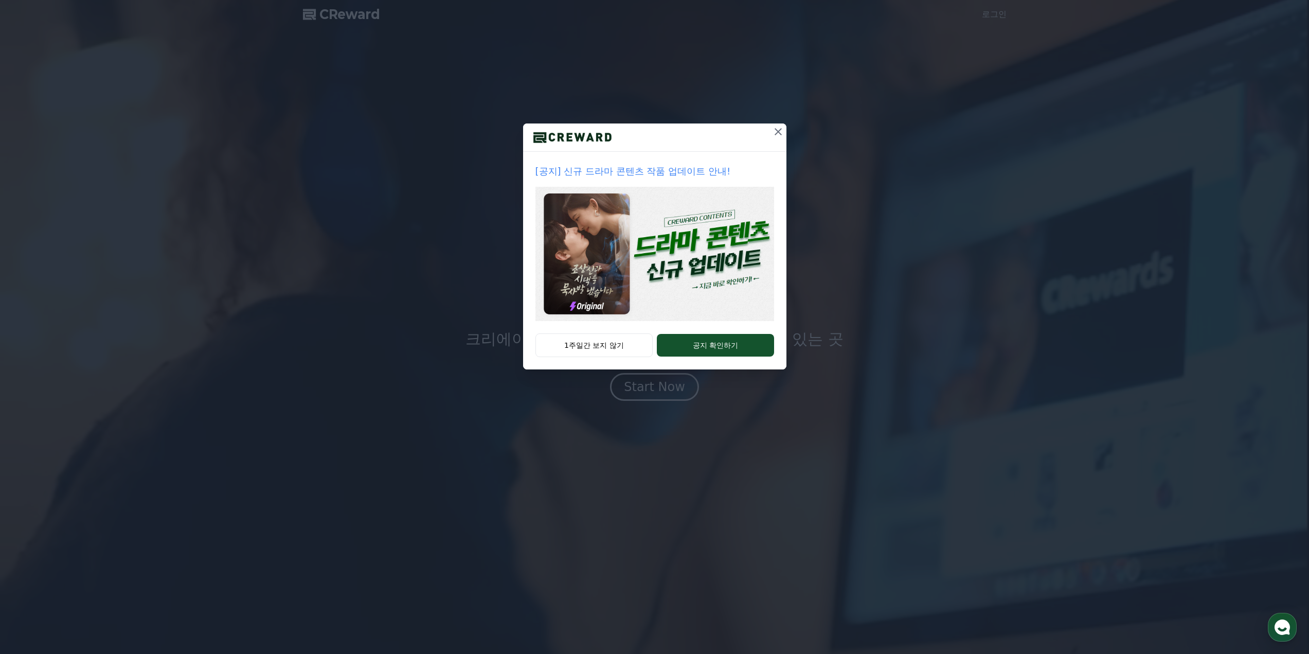
click at [610, 343] on button "1주일간 보지 않기" at bounding box center [594, 345] width 118 height 24
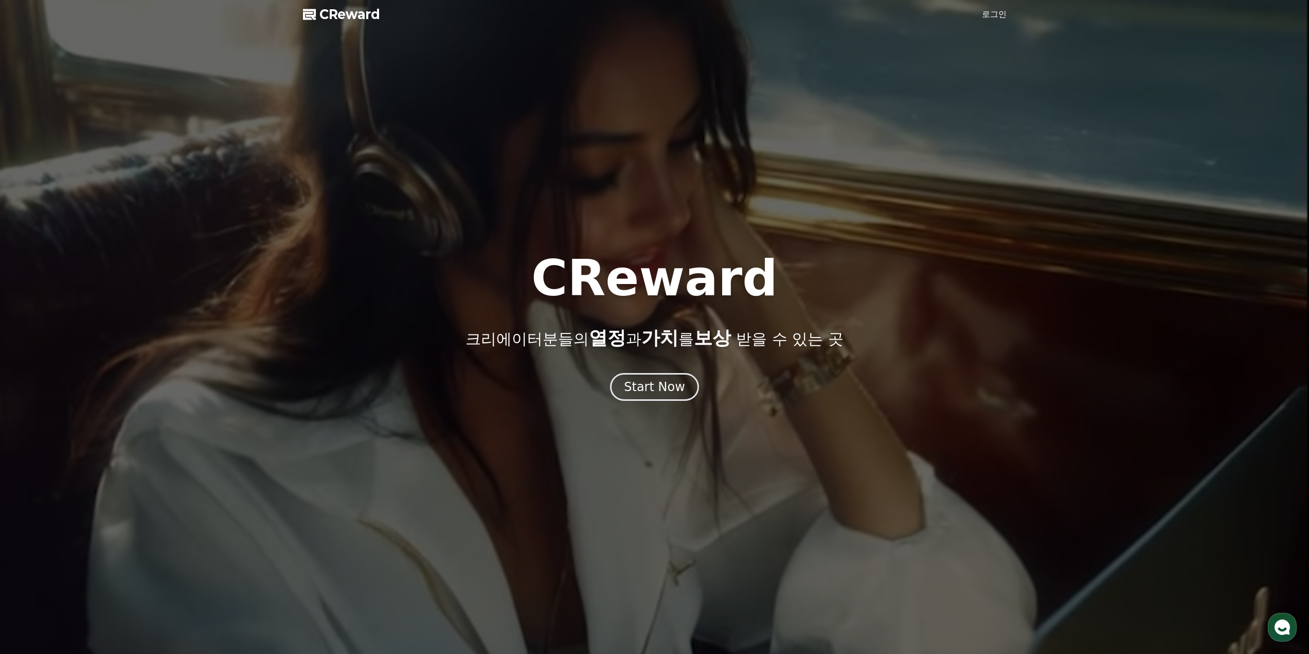
click at [646, 391] on div "Start Now" at bounding box center [654, 386] width 61 height 16
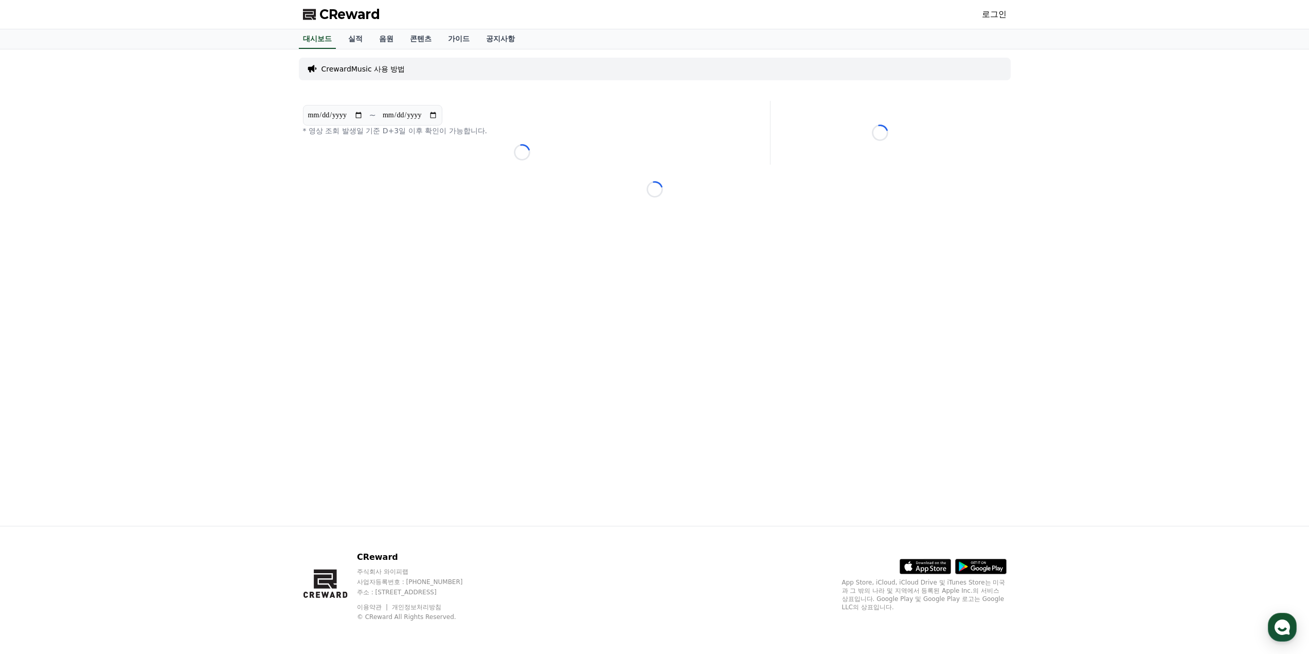
click at [390, 41] on link "음원" at bounding box center [386, 39] width 31 height 20
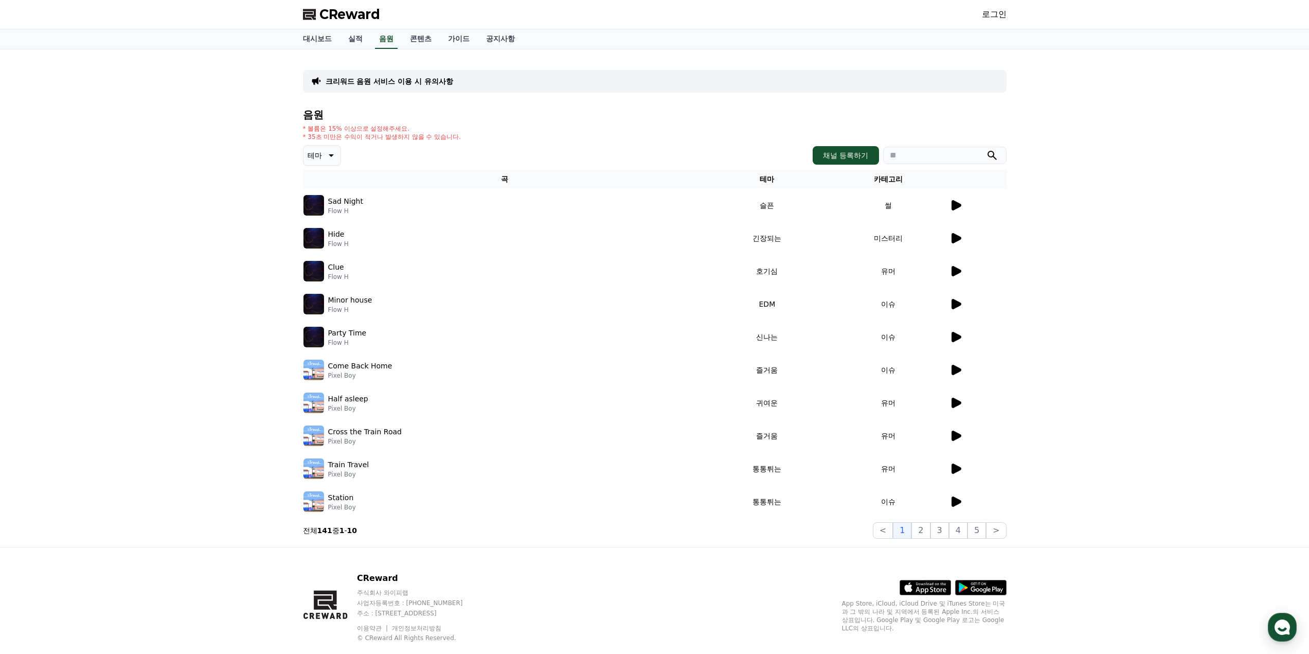
click at [354, 40] on link "실적" at bounding box center [355, 39] width 31 height 20
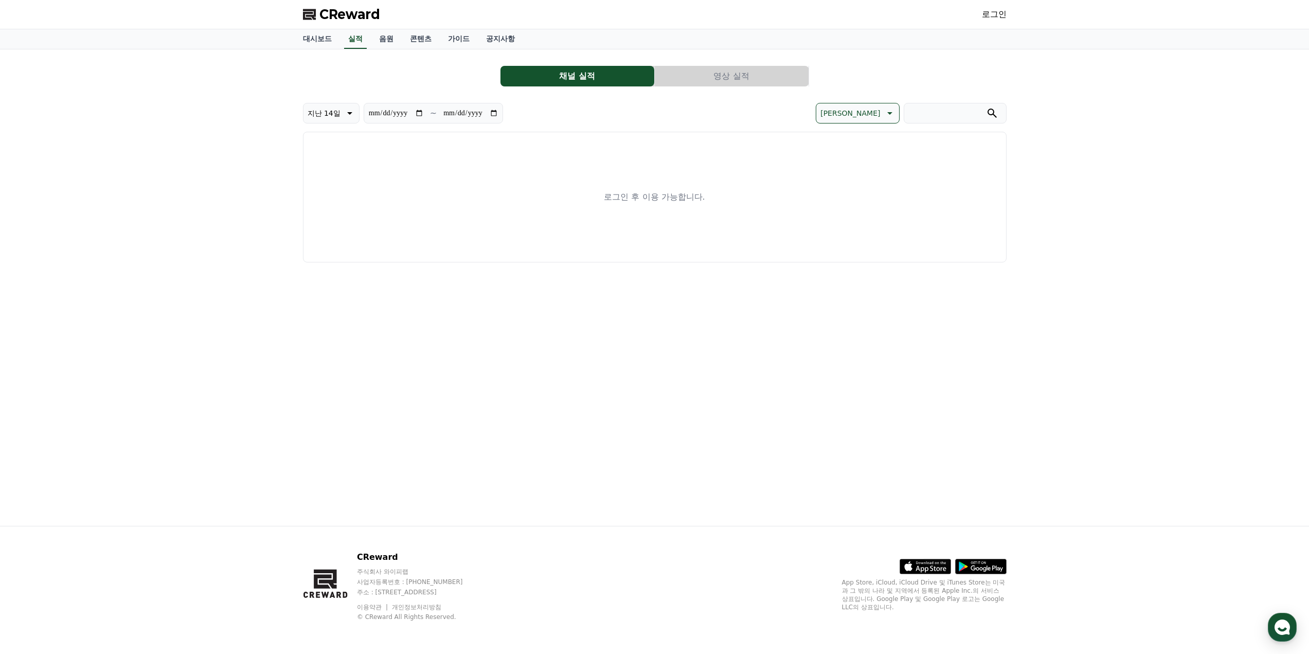
click at [411, 40] on link "콘텐츠" at bounding box center [421, 39] width 38 height 20
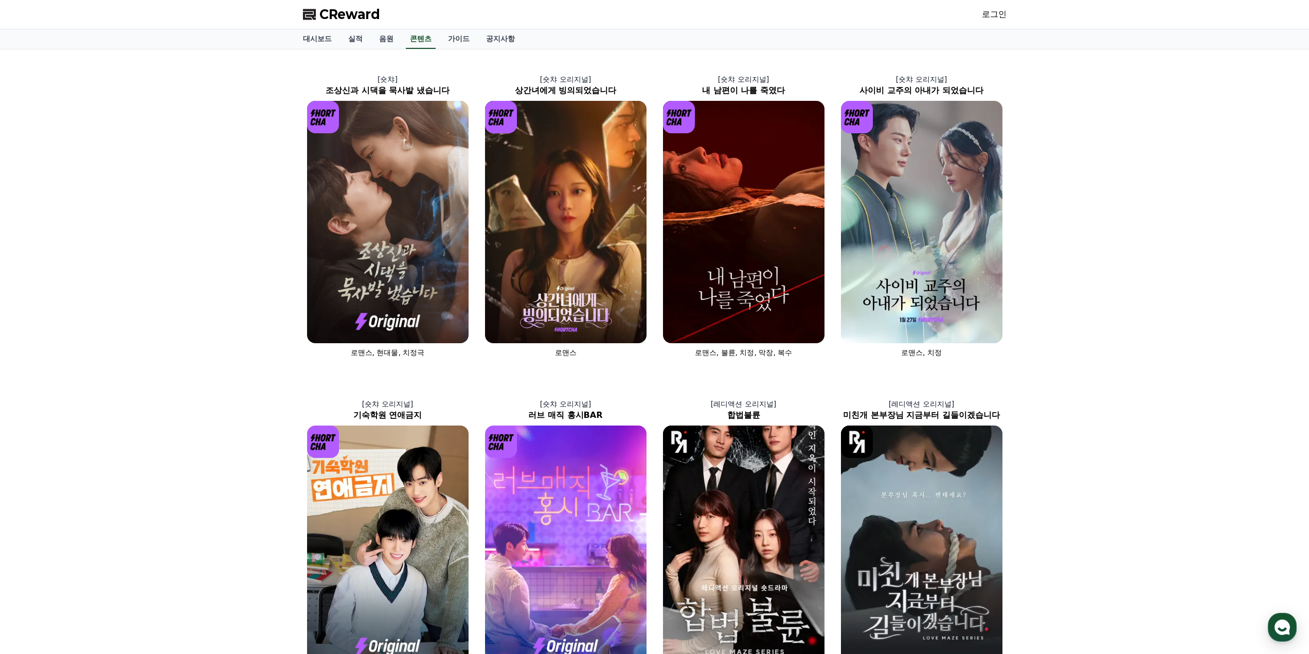
click at [330, 16] on span "CReward" at bounding box center [349, 14] width 61 height 16
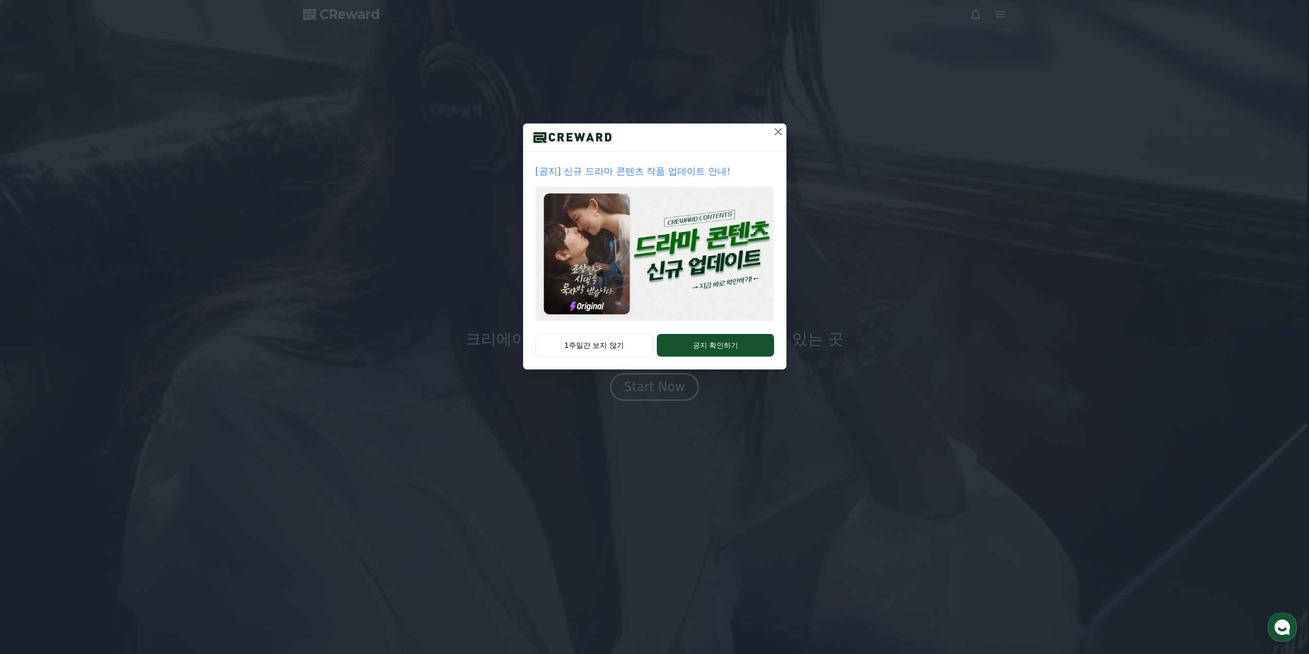
click at [609, 356] on div "1주일간 보지 않기 공지 확인하기" at bounding box center [654, 351] width 263 height 36
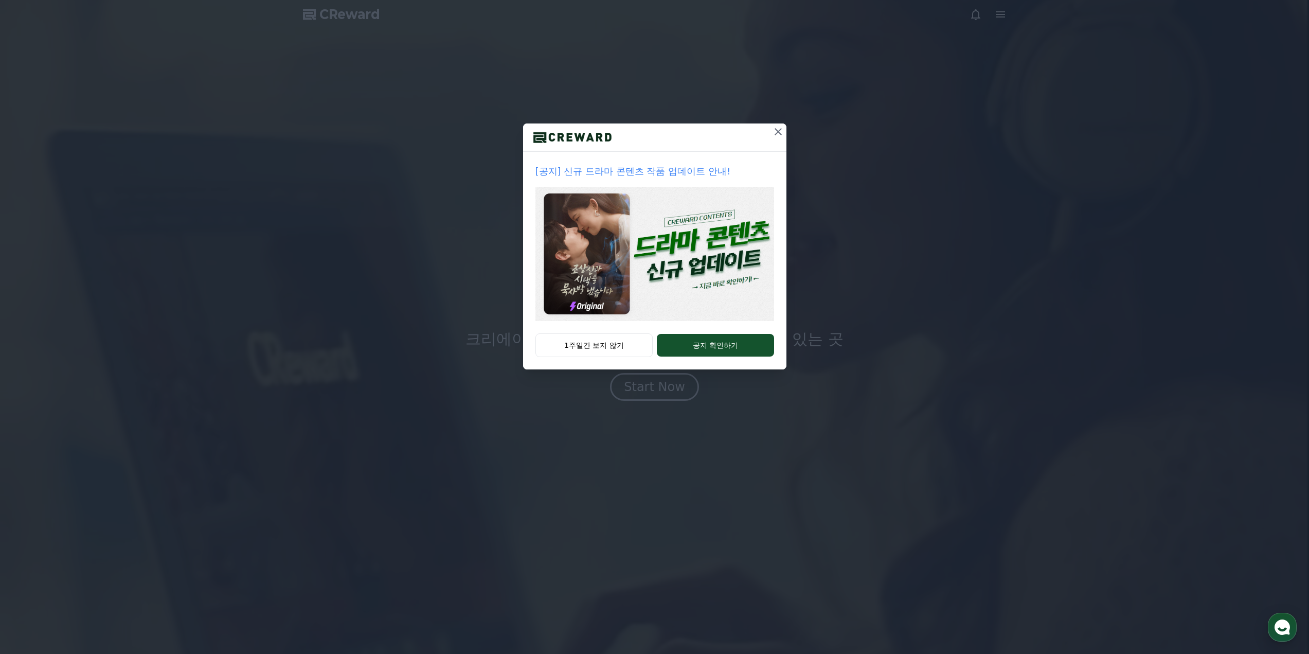
click at [594, 346] on button "1주일간 보지 않기" at bounding box center [594, 345] width 118 height 24
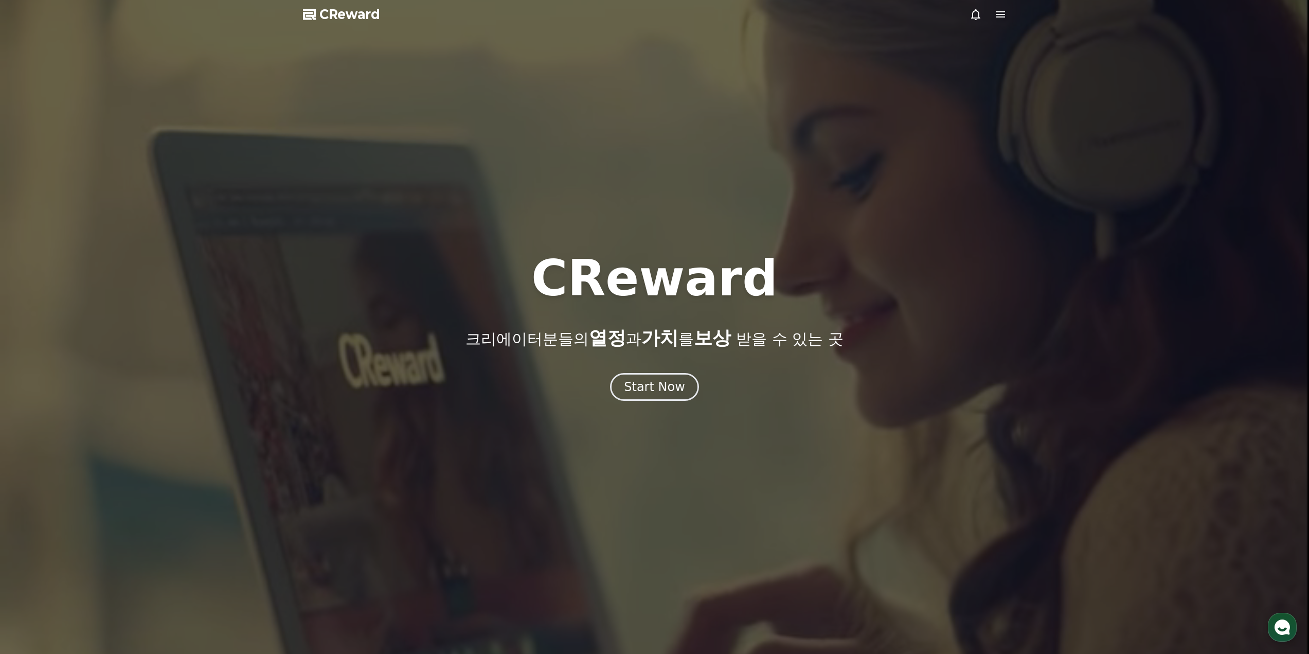
click at [652, 383] on div "Start Now" at bounding box center [654, 386] width 61 height 16
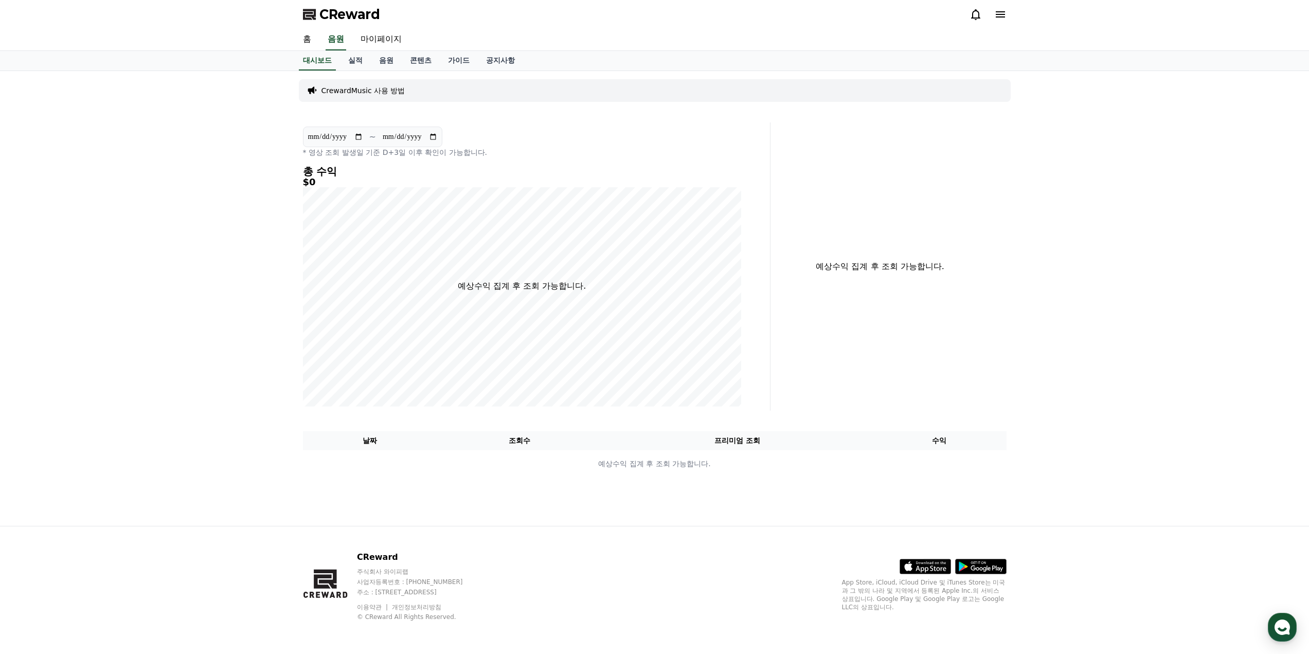
click at [359, 59] on link "실적" at bounding box center [355, 61] width 31 height 20
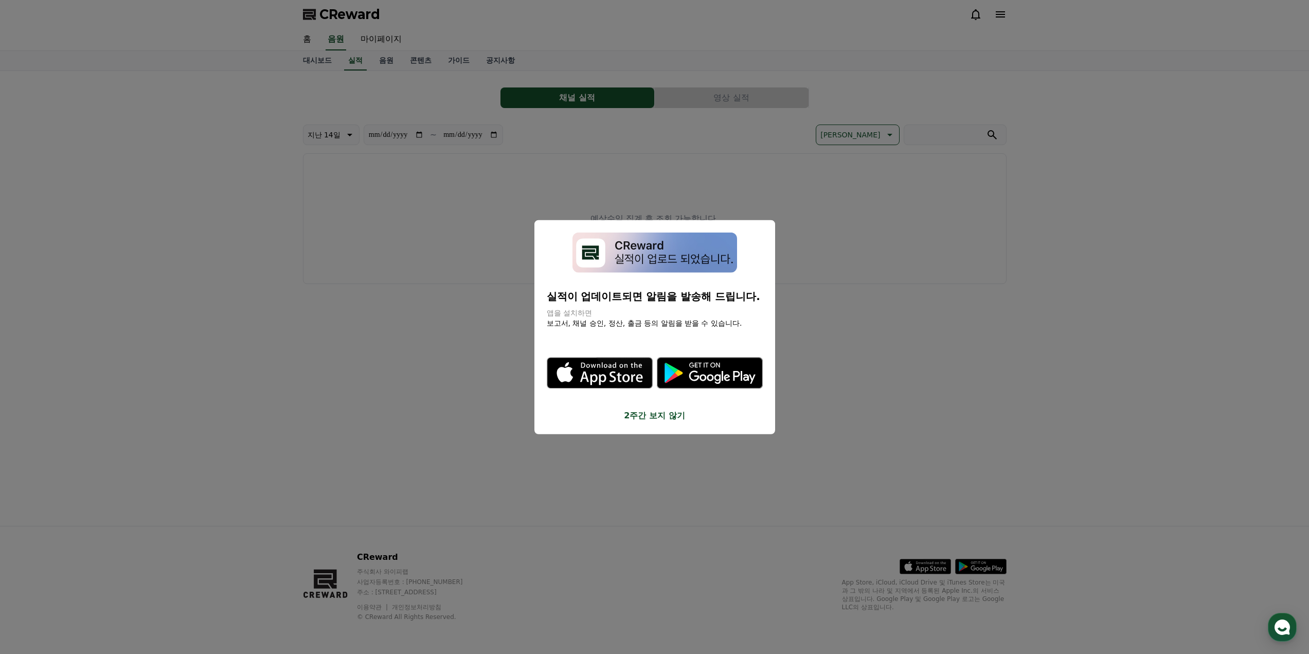
click at [527, 137] on button "close modal" at bounding box center [654, 327] width 1309 height 654
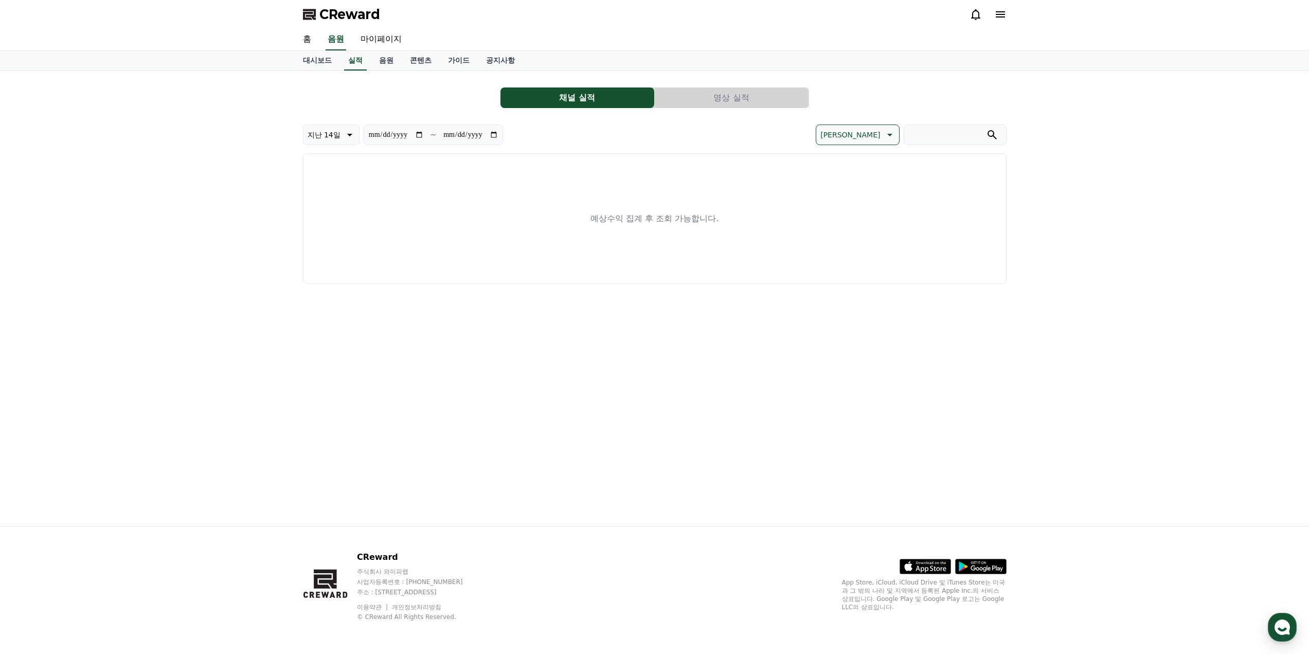
click at [385, 44] on link "마이페이지" at bounding box center [381, 40] width 58 height 22
select select "**********"
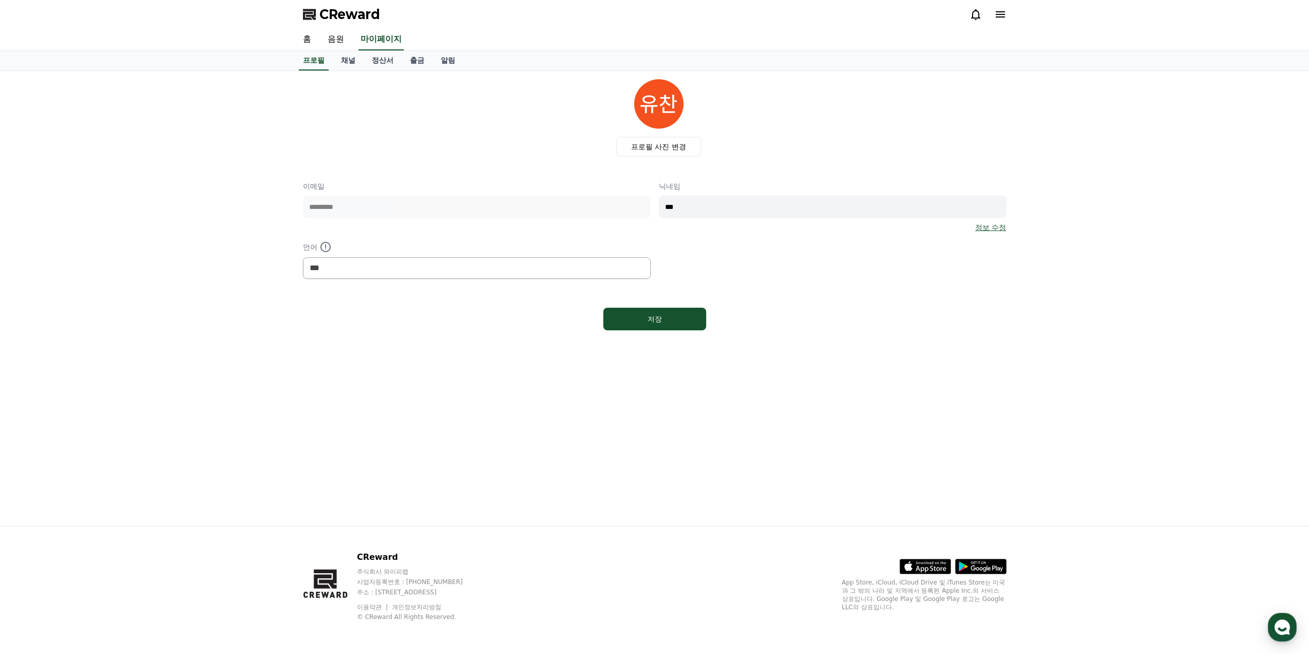
click at [352, 65] on link "채널" at bounding box center [348, 61] width 31 height 20
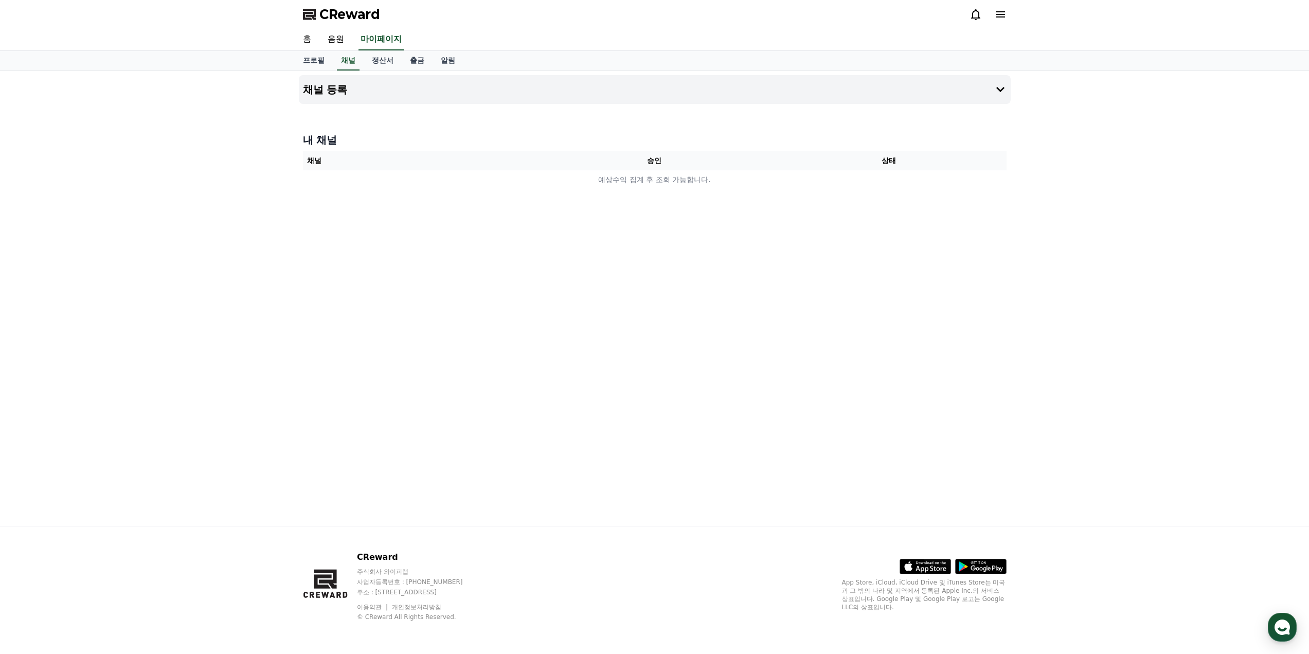
click at [587, 93] on button "채널 등록" at bounding box center [655, 89] width 712 height 29
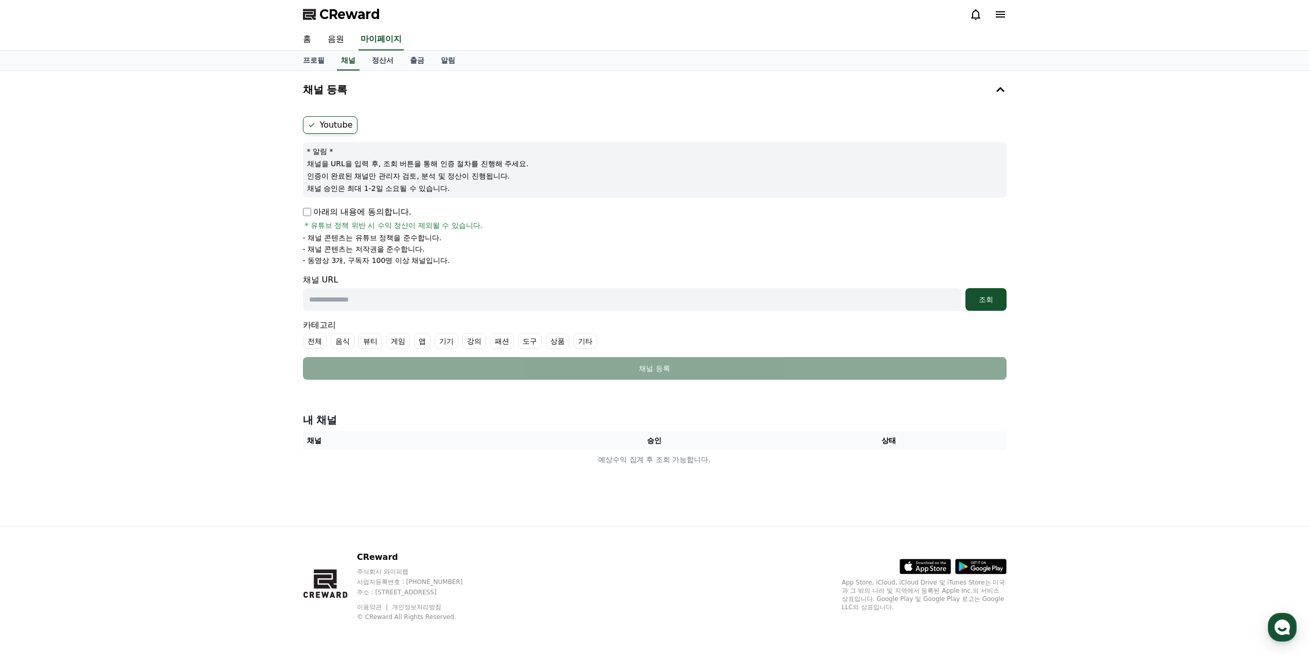
click at [335, 116] on div "Youtube * 알림 * 채널을 URL을 입력 후, 조회 버튼을 통해 인증 절차를 진행해 주세요. 인증이 완료된 채널만 관리자 검토, 분석 …" at bounding box center [655, 248] width 712 height 272
click at [336, 118] on label "Youtube" at bounding box center [330, 124] width 55 height 17
drag, startPoint x: 338, startPoint y: 124, endPoint x: 362, endPoint y: 93, distance: 39.6
click at [338, 124] on label "Youtube" at bounding box center [330, 124] width 55 height 17
click at [379, 70] on div "CReward 홈 음원 마이페이지 프로필 채널 정산서 출금 알림 채널 등록 Youtube * 알림 * 채널을 URL을 입력 후, 조회 버튼을 …" at bounding box center [654, 327] width 1309 height 654
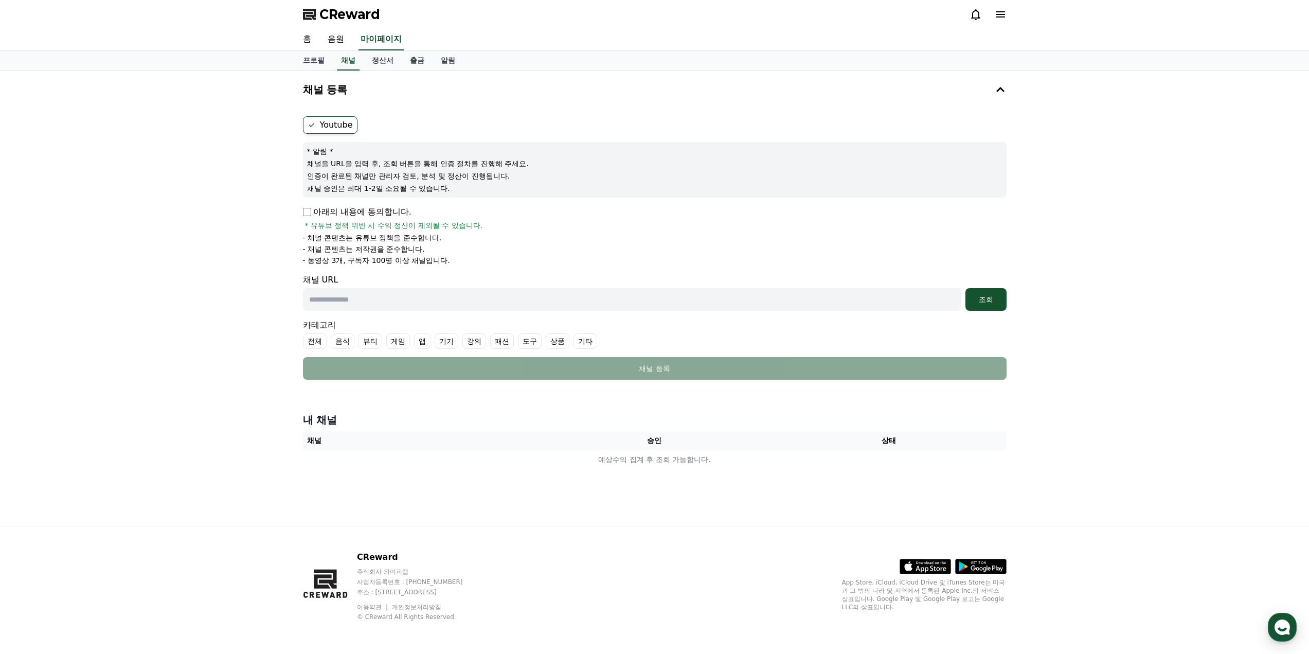
drag, startPoint x: 379, startPoint y: 70, endPoint x: 383, endPoint y: 65, distance: 6.4
click at [381, 66] on div "프로필 채널 정산서 출금 알림" at bounding box center [654, 61] width 1309 height 20
click at [383, 65] on link "정산서" at bounding box center [383, 61] width 38 height 20
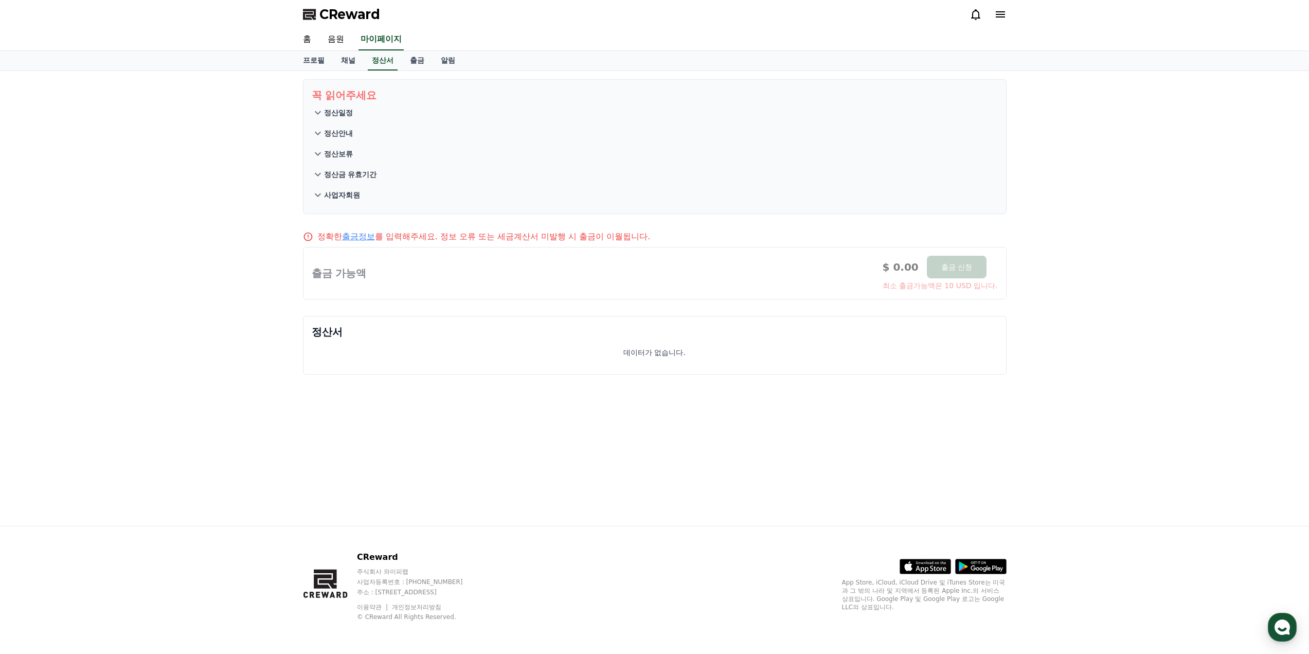
click at [418, 64] on link "출금" at bounding box center [417, 61] width 31 height 20
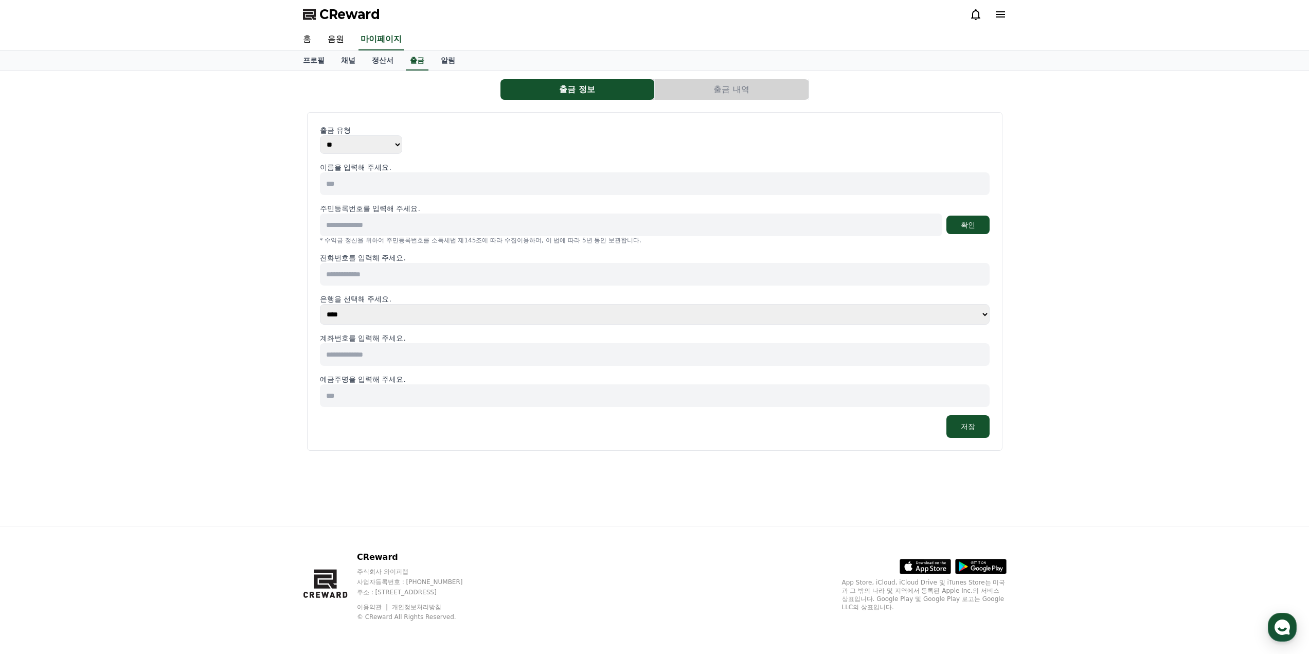
click at [446, 61] on link "알림" at bounding box center [447, 61] width 31 height 20
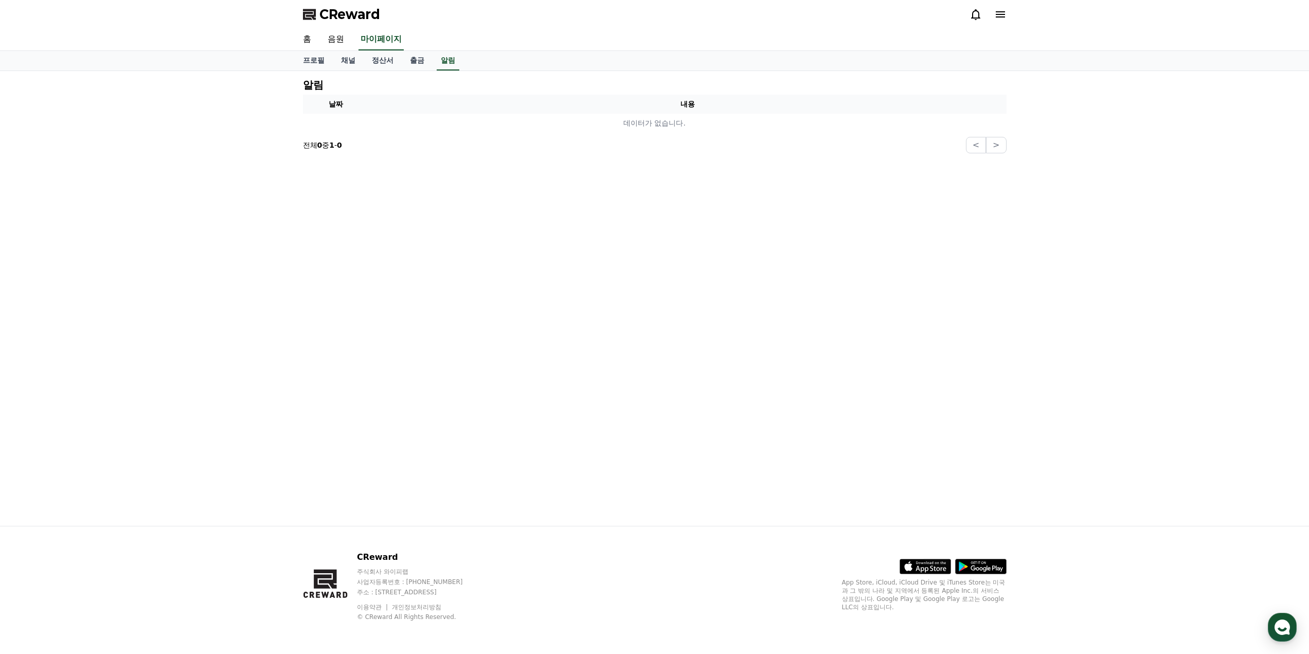
click at [339, 64] on link "채널" at bounding box center [348, 61] width 31 height 20
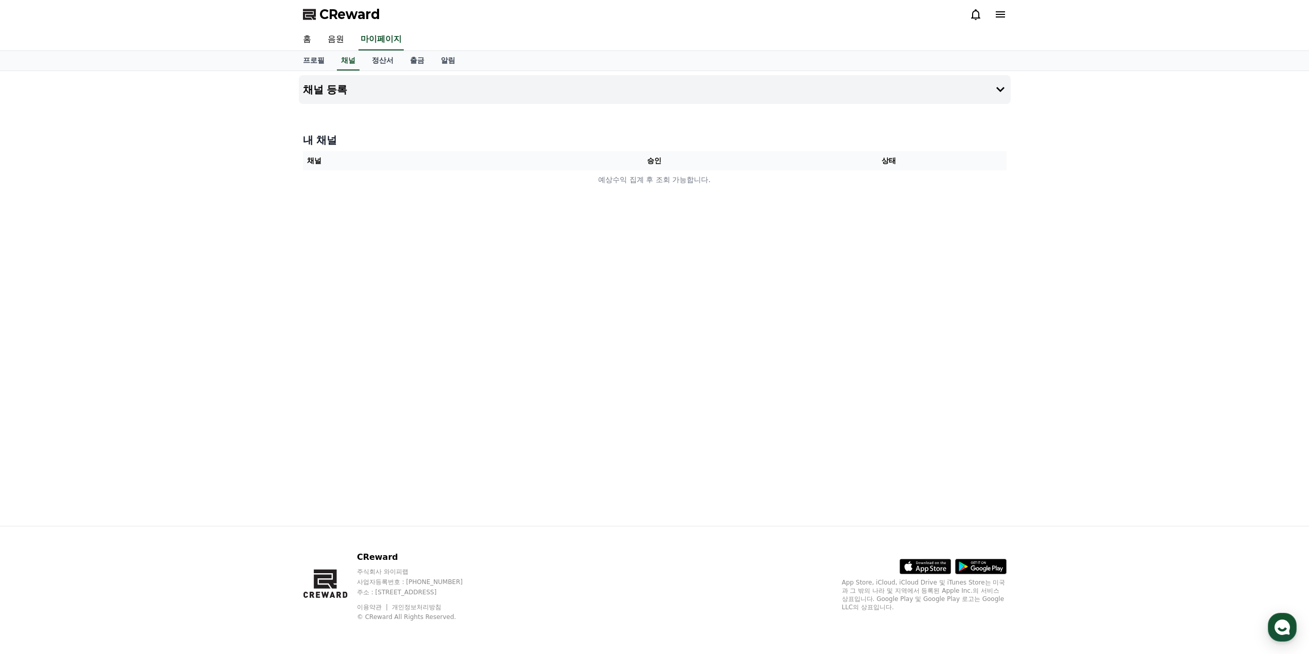
click at [321, 64] on link "프로필" at bounding box center [314, 61] width 38 height 20
select select "**********"
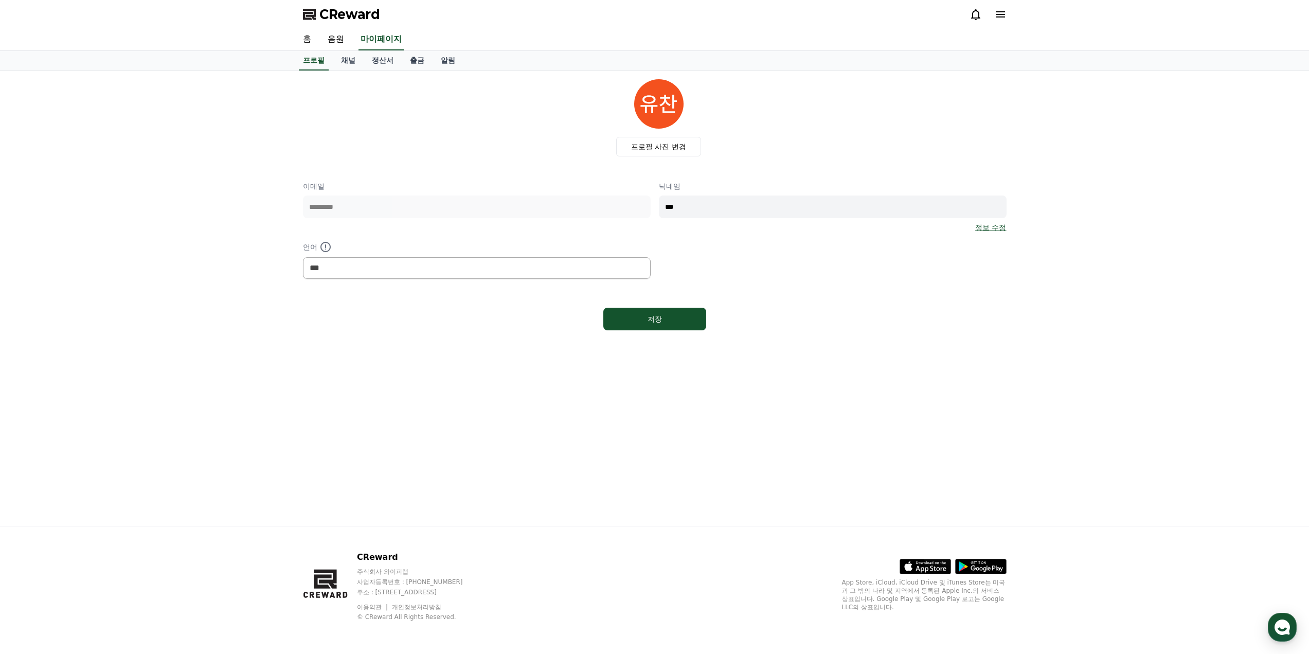
click at [336, 43] on link "음원" at bounding box center [335, 40] width 33 height 22
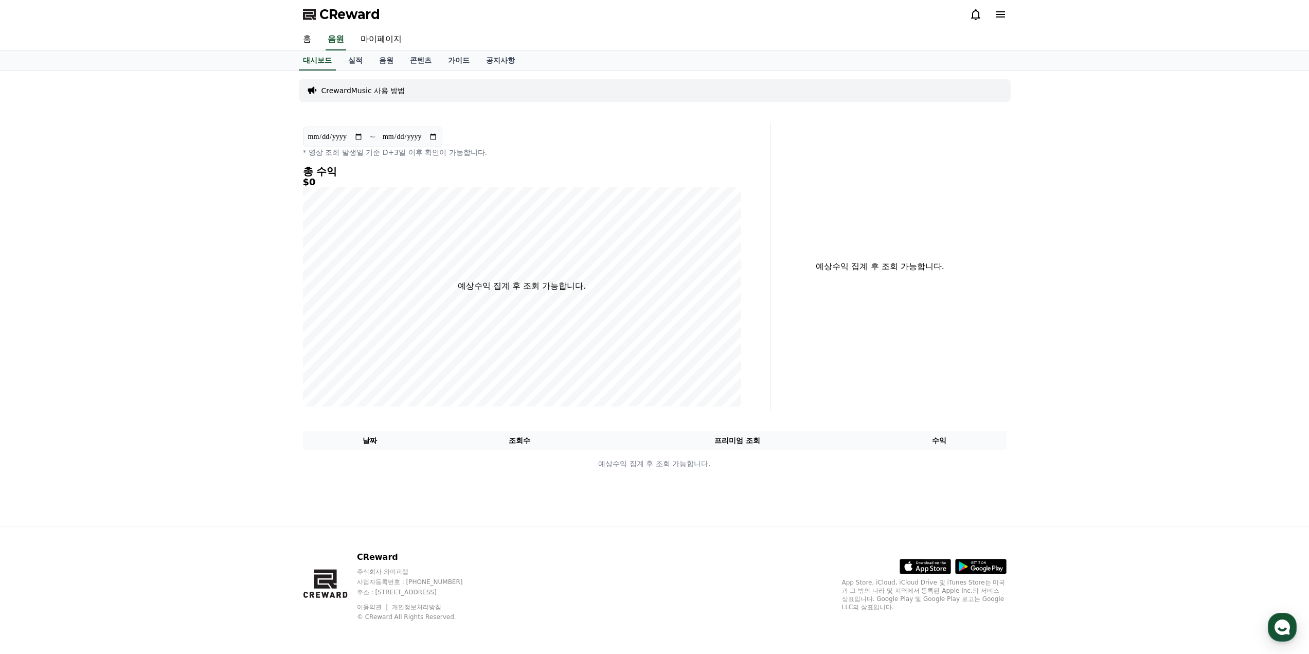
click at [393, 65] on link "음원" at bounding box center [386, 61] width 31 height 20
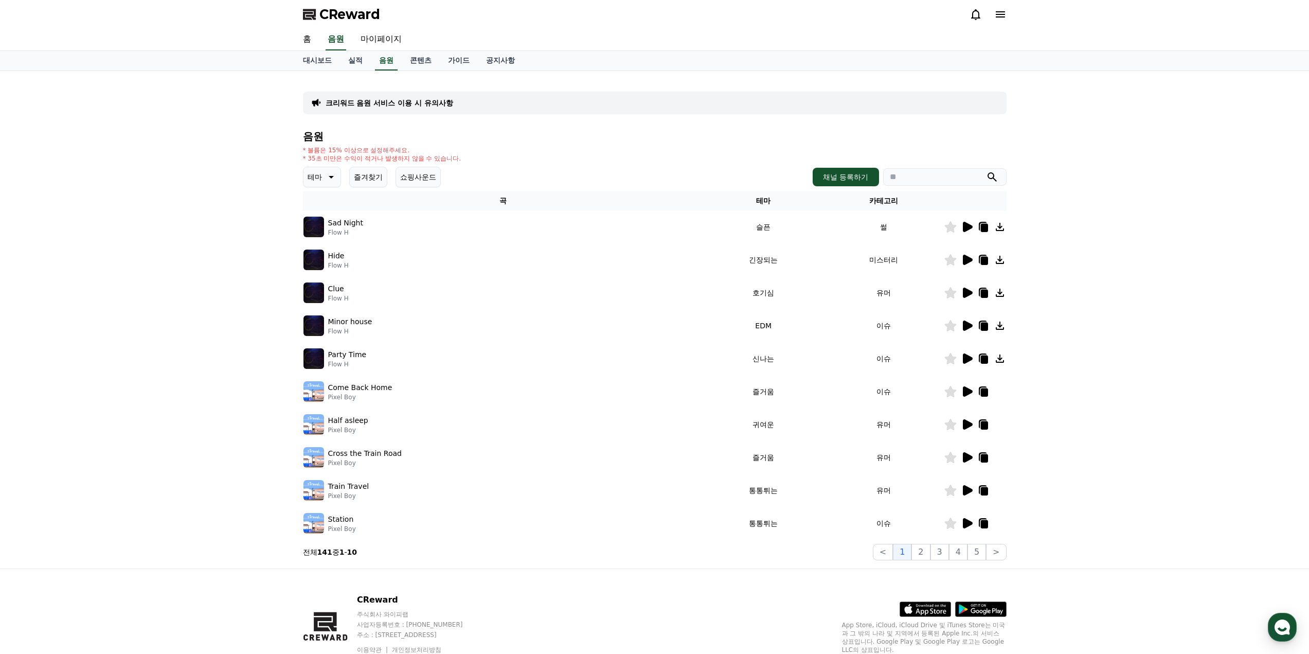
click at [425, 53] on link "콘텐츠" at bounding box center [421, 61] width 38 height 20
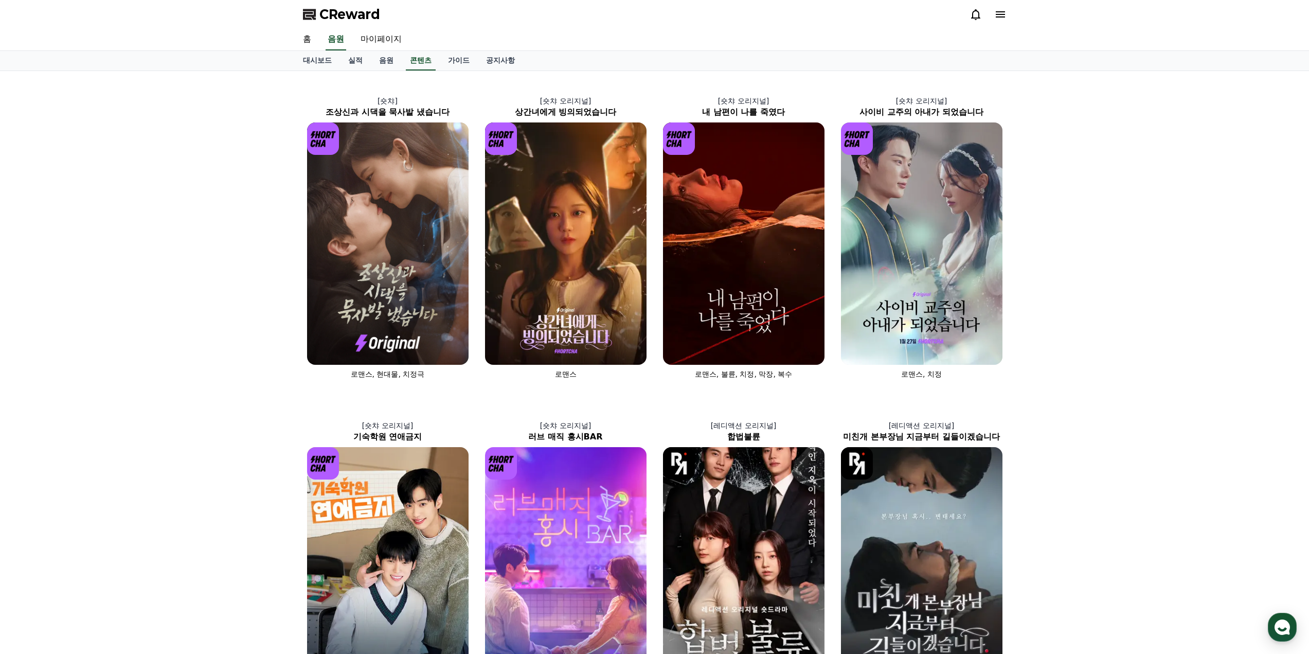
click at [496, 59] on link "공지사항" at bounding box center [500, 61] width 45 height 20
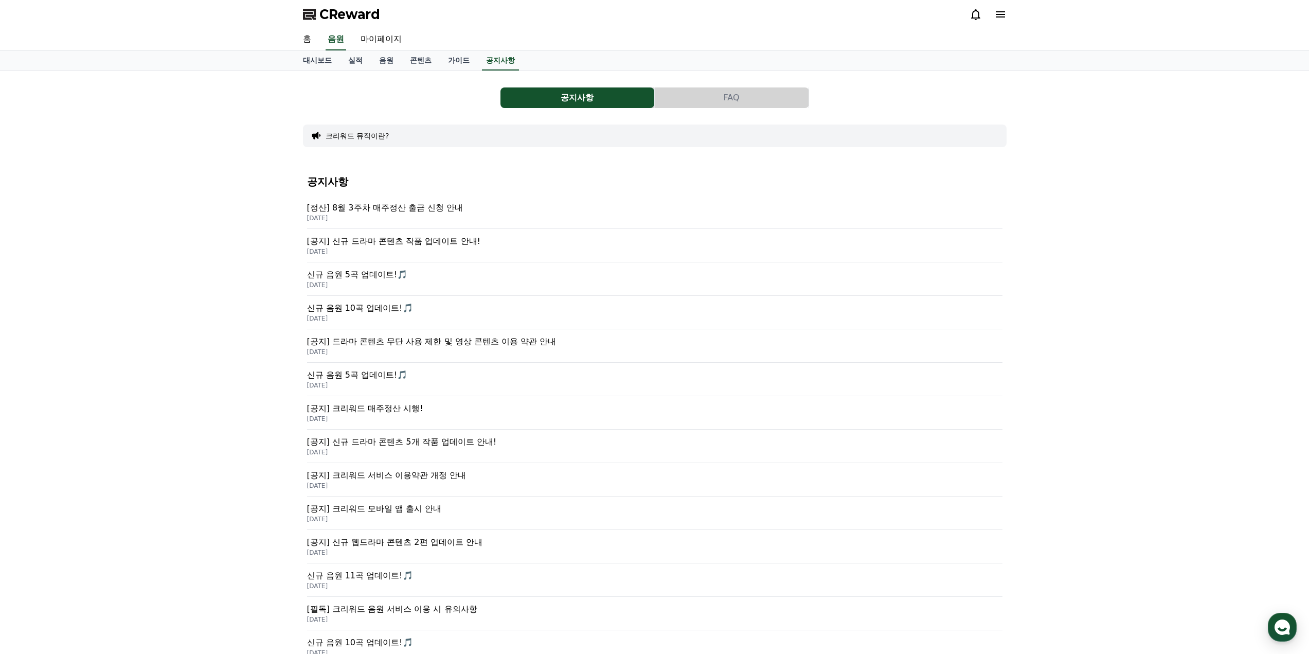
click at [464, 59] on link "가이드" at bounding box center [459, 61] width 38 height 20
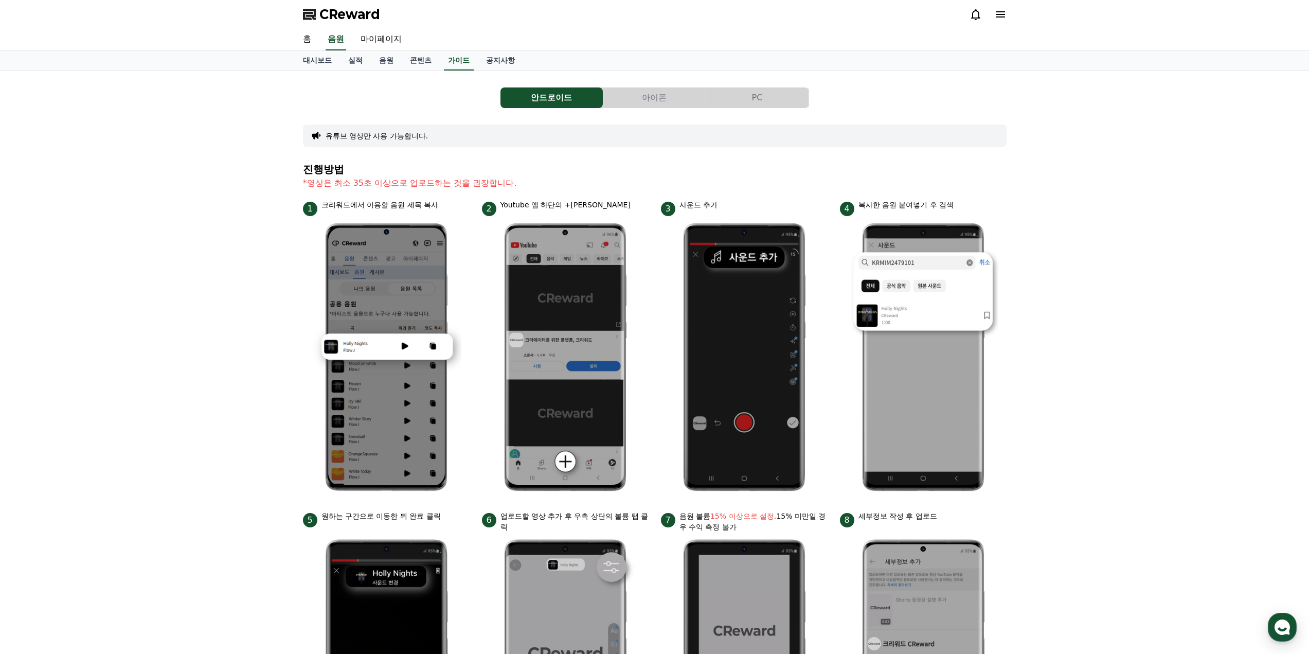
click at [417, 67] on link "콘텐츠" at bounding box center [421, 61] width 38 height 20
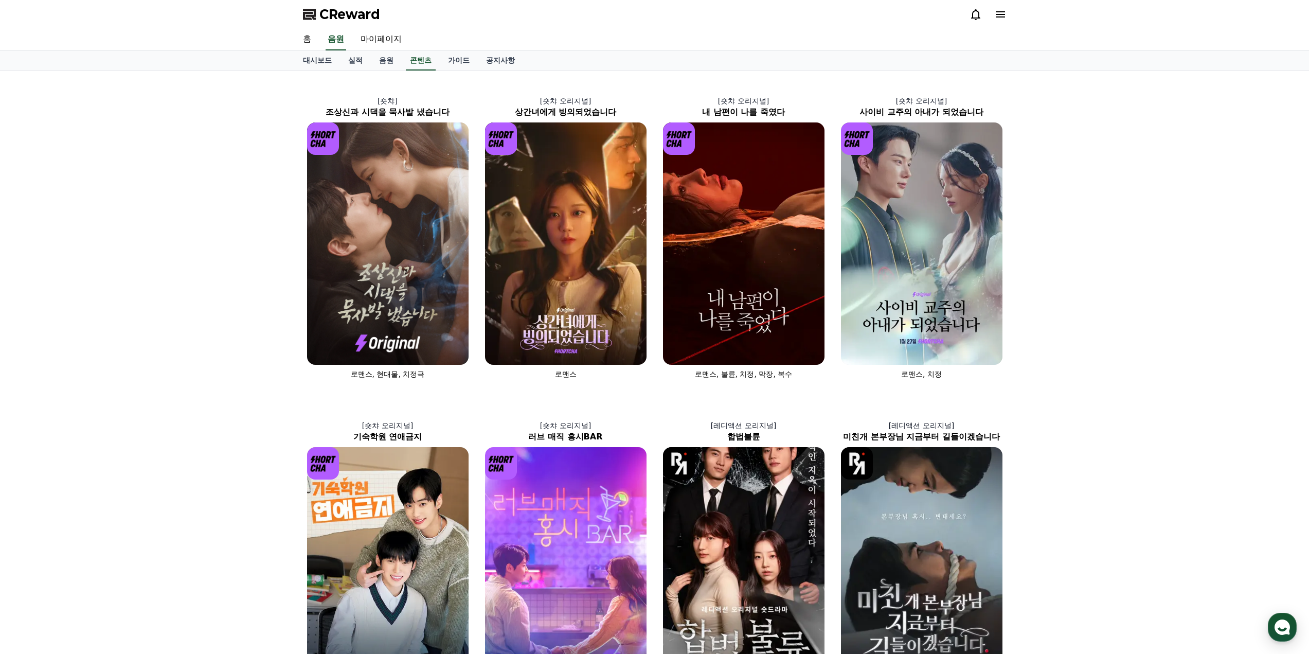
click at [386, 68] on link "음원" at bounding box center [386, 61] width 31 height 20
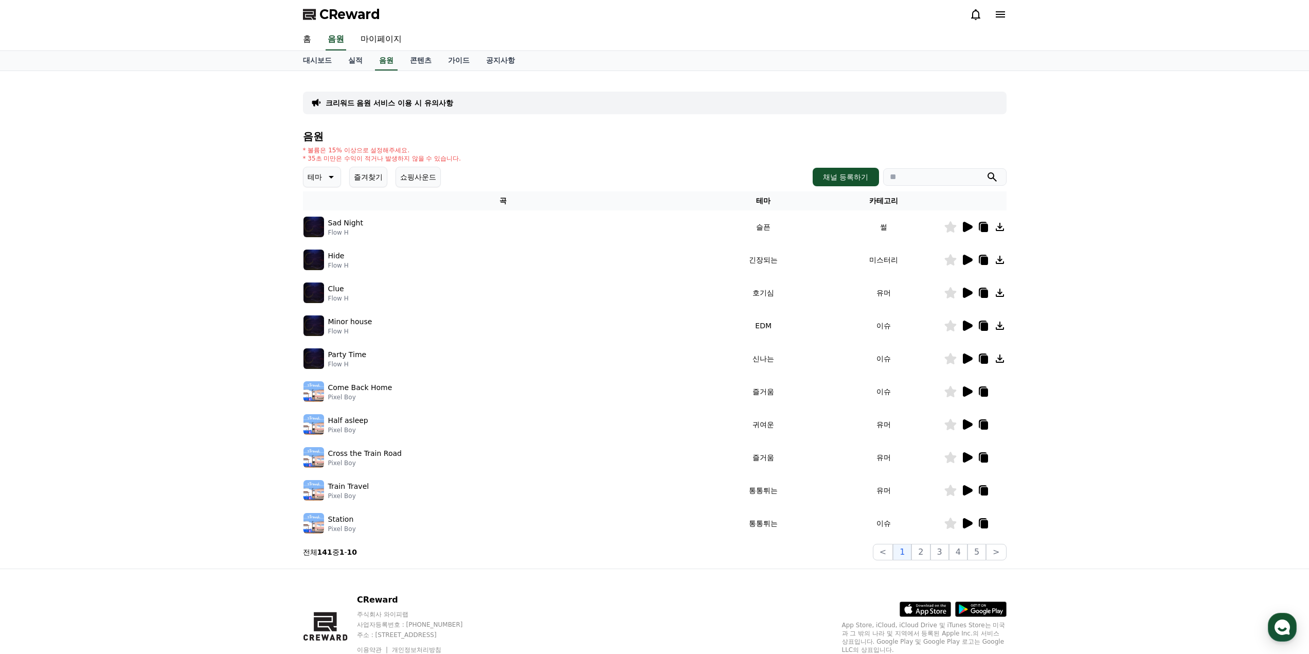
click at [369, 66] on link "실적" at bounding box center [355, 61] width 31 height 20
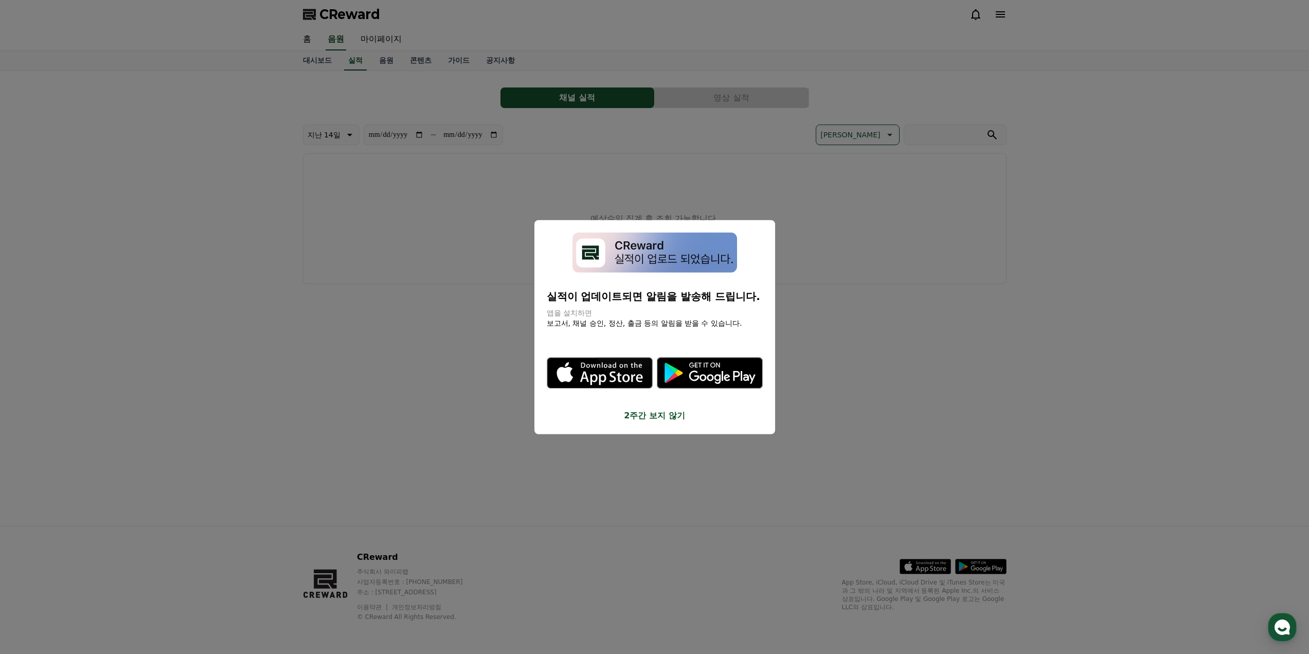
click at [650, 421] on button "2주간 보지 않기" at bounding box center [655, 415] width 216 height 12
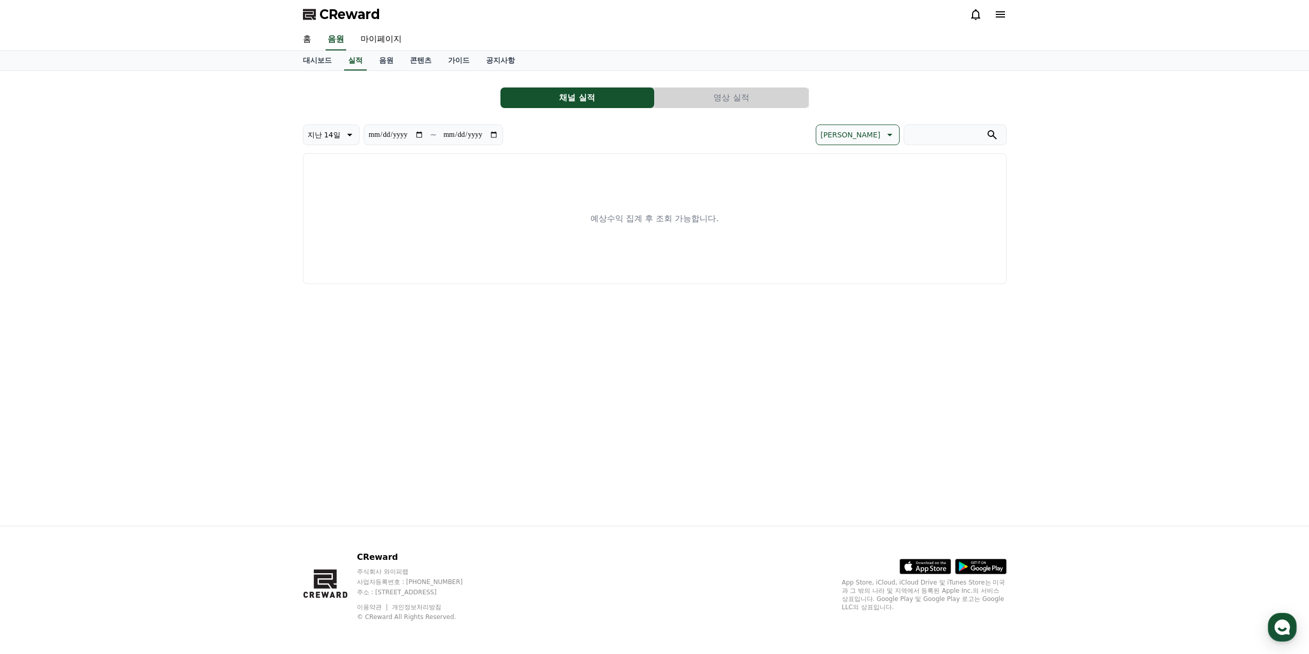
click at [320, 65] on link "대시보드" at bounding box center [317, 61] width 45 height 20
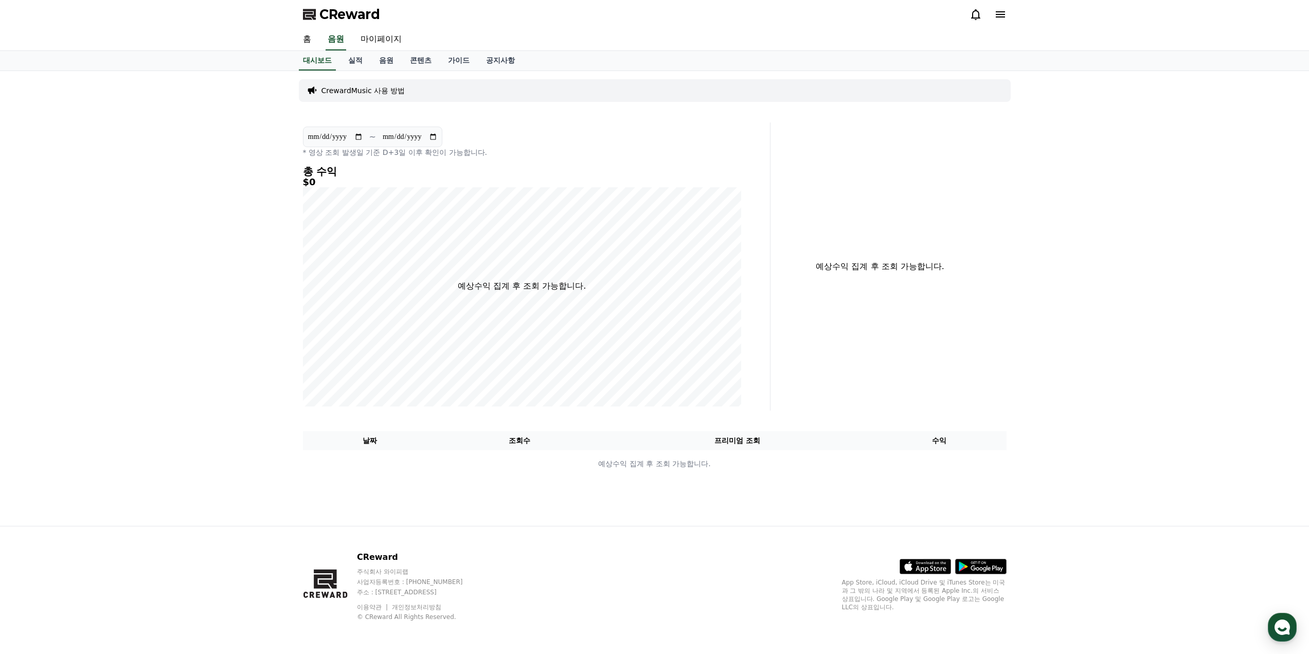
click at [349, 67] on link "실적" at bounding box center [355, 61] width 31 height 20
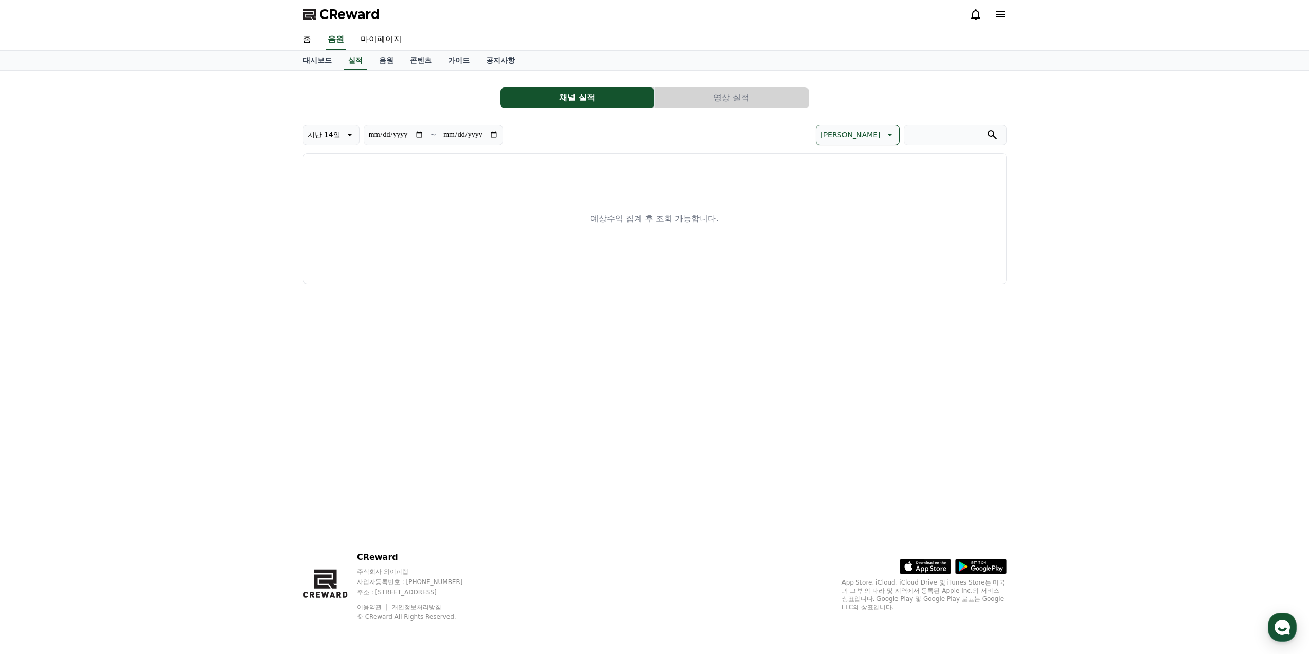
click at [670, 100] on button "영상 실적" at bounding box center [732, 97] width 154 height 21
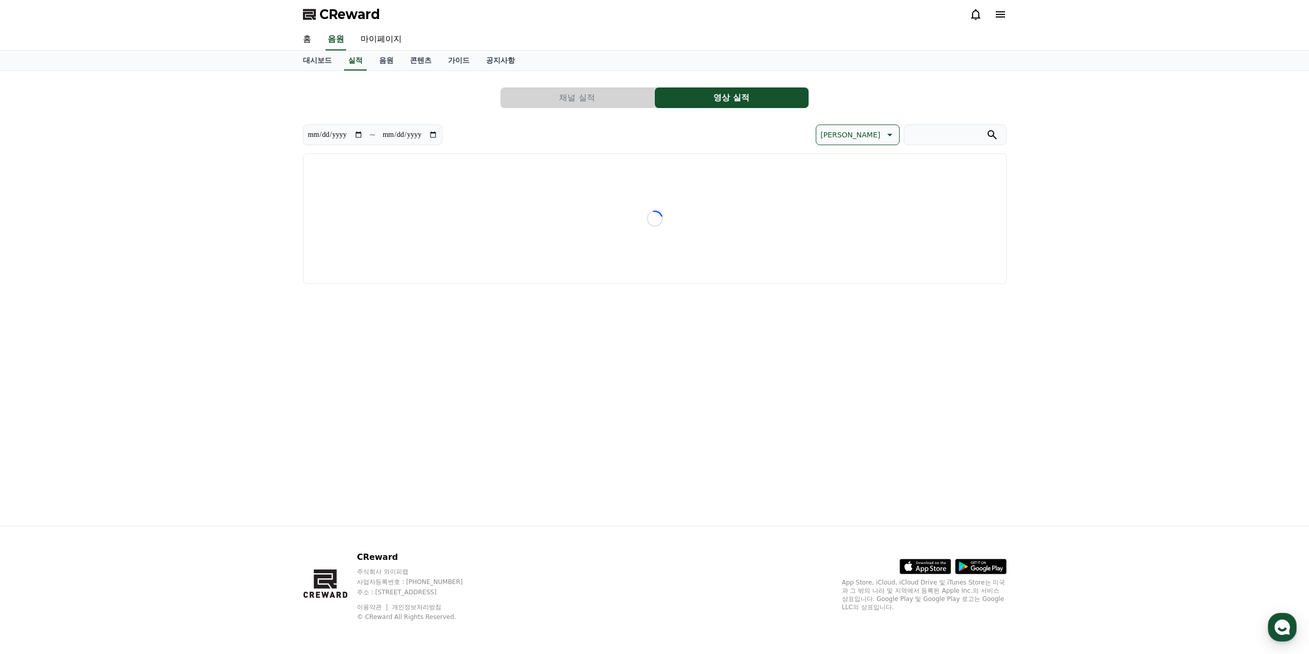
click at [733, 96] on button "영상 실적" at bounding box center [732, 97] width 154 height 21
click at [386, 68] on link "음원" at bounding box center [386, 61] width 31 height 20
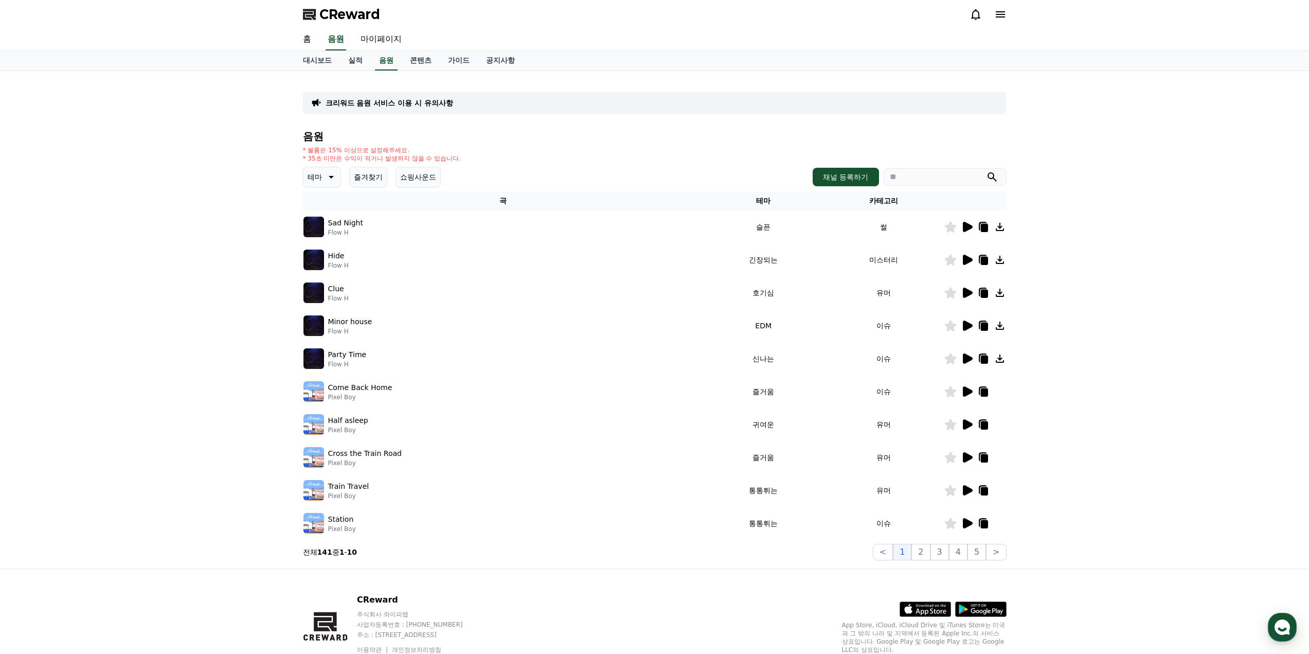
click at [367, 39] on link "마이페이지" at bounding box center [381, 40] width 58 height 22
select select "**********"
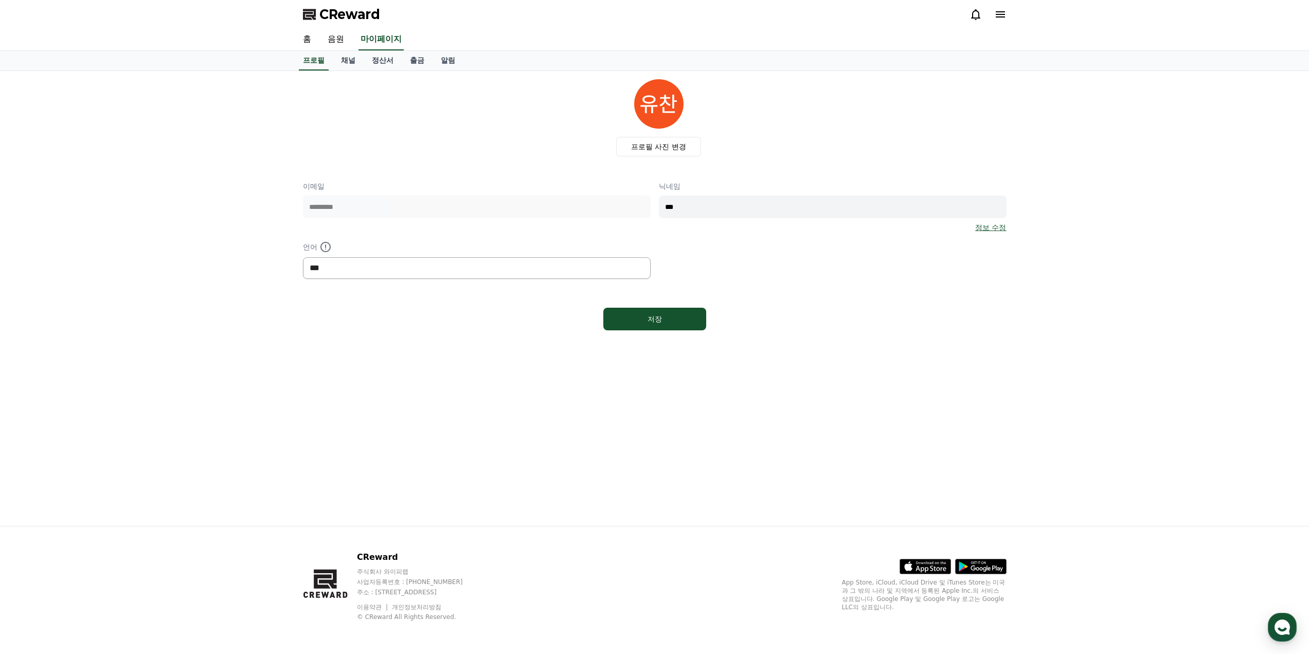
click at [490, 274] on select "*** ******* ***" at bounding box center [477, 268] width 348 height 22
click at [489, 274] on select "*** ******* ***" at bounding box center [477, 268] width 348 height 22
click at [343, 65] on link "채널" at bounding box center [348, 61] width 31 height 20
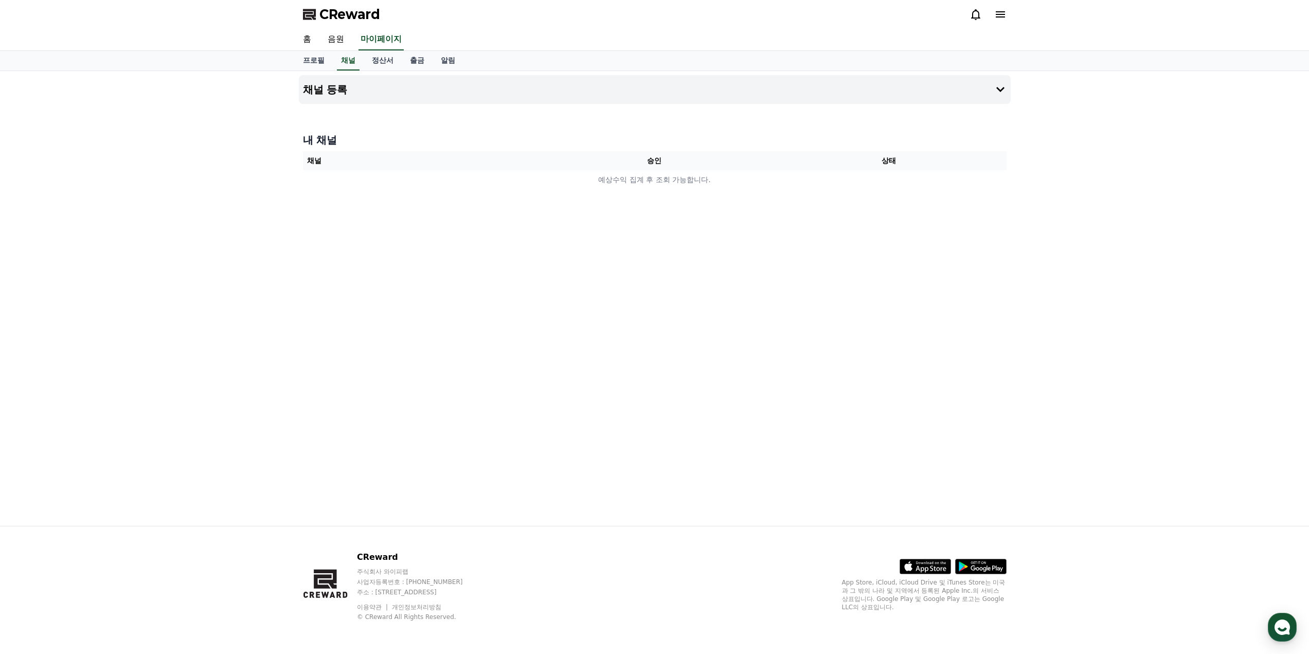
click at [479, 79] on button "채널 등록" at bounding box center [655, 89] width 712 height 29
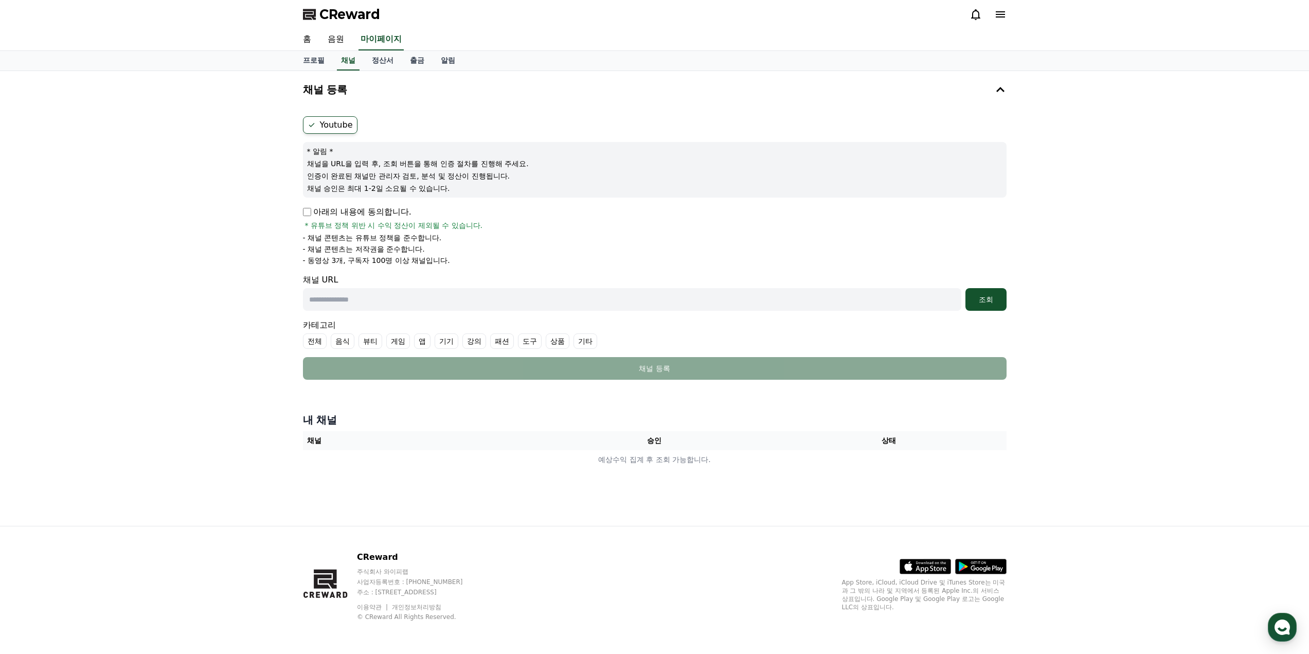
click at [315, 216] on p "아래의 내용에 동의합니다." at bounding box center [357, 212] width 108 height 12
click at [311, 214] on p "아래의 내용에 동의합니다." at bounding box center [357, 212] width 108 height 12
click at [357, 301] on input "text" at bounding box center [632, 299] width 658 height 23
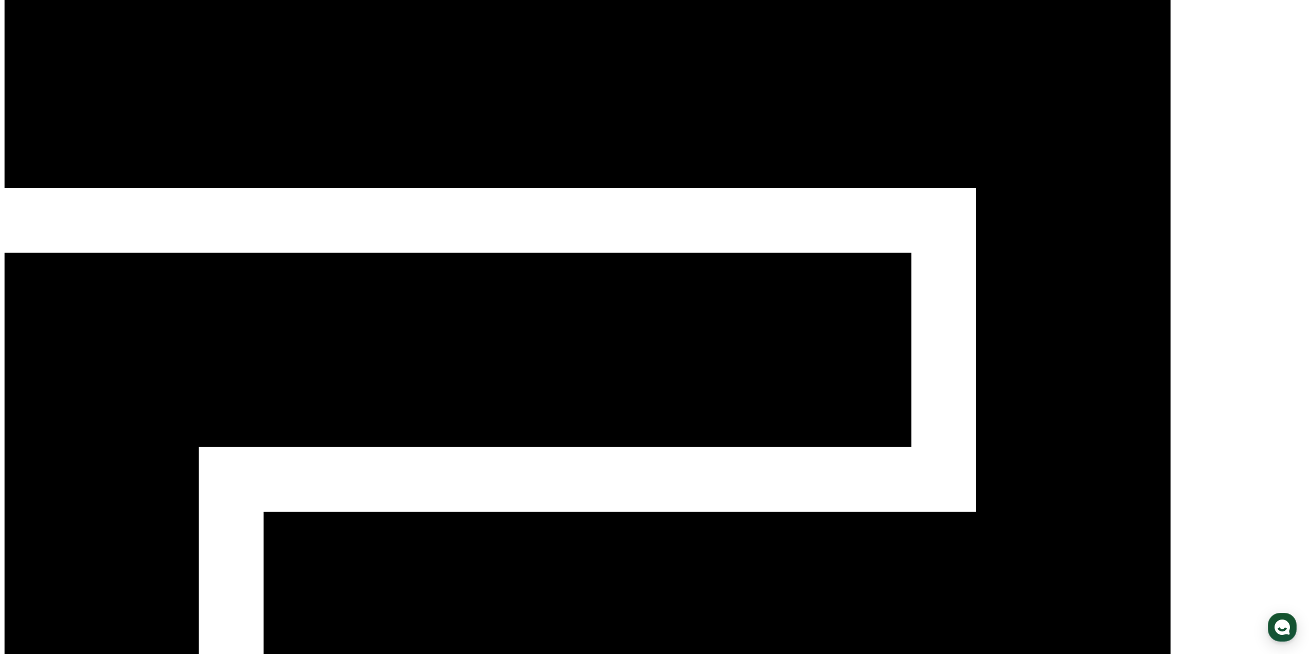
scroll to position [4, 0]
